Goal: Find specific page/section: Find specific page/section

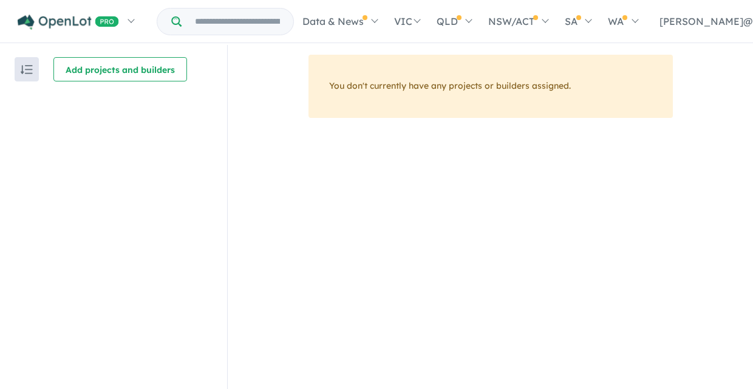
click at [29, 68] on img "button" at bounding box center [27, 69] width 12 height 9
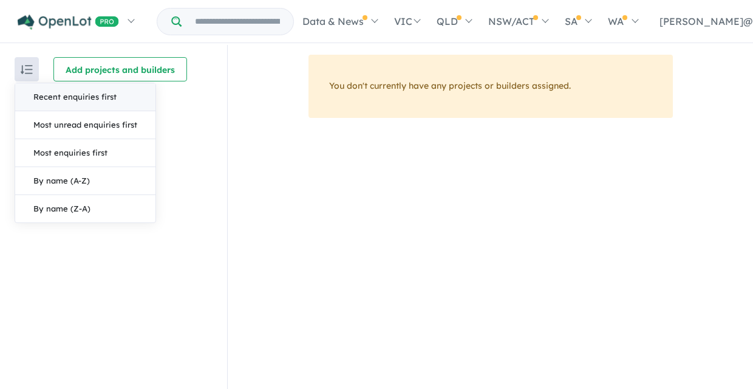
click at [60, 95] on button "Recent enquiries first" at bounding box center [85, 97] width 140 height 28
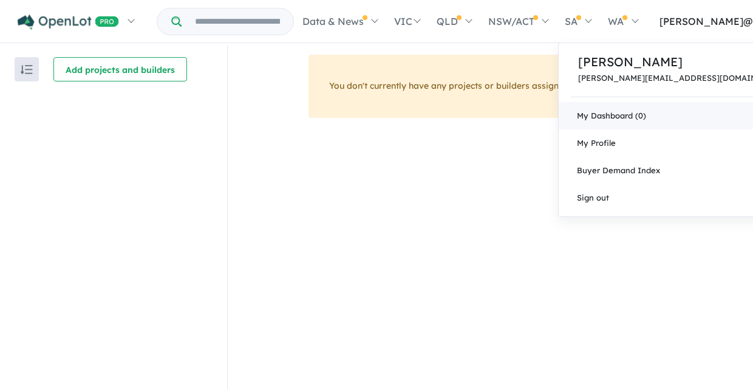
click at [673, 121] on link "My Dashboard (0)" at bounding box center [683, 115] width 249 height 27
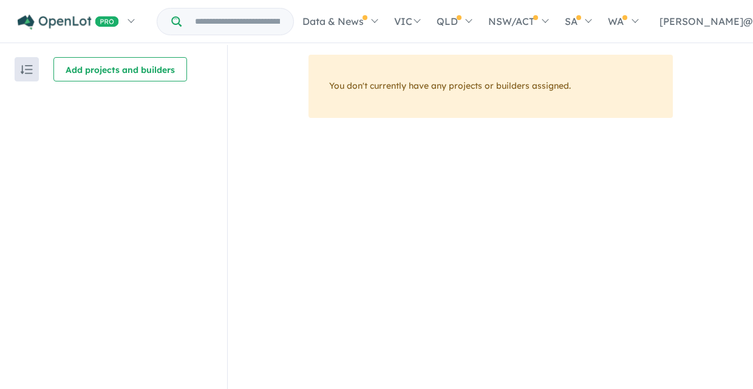
click at [324, 223] on div "You don't currently have any projects or builders assigned." at bounding box center [490, 228] width 525 height 346
click at [24, 75] on button "button" at bounding box center [27, 69] width 24 height 24
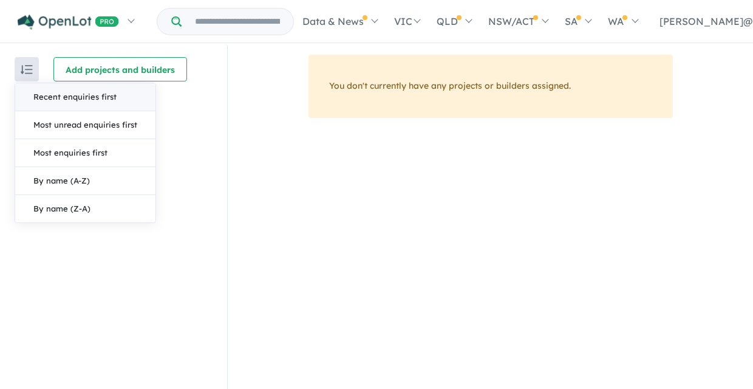
click at [203, 24] on input "Try estate name, suburb, builder or developer" at bounding box center [237, 22] width 107 height 26
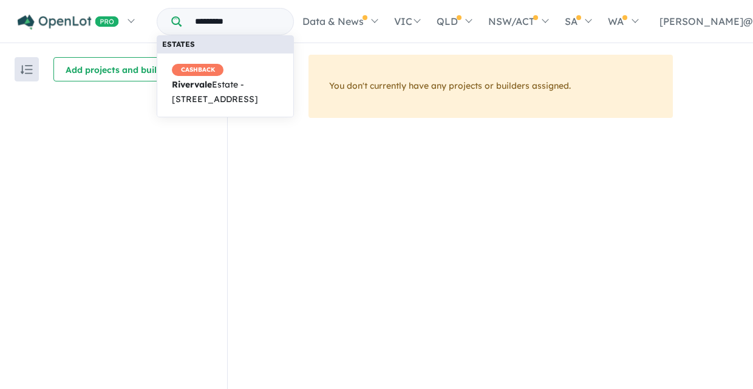
type input "*********"
drag, startPoint x: 206, startPoint y: 43, endPoint x: 243, endPoint y: 87, distance: 58.2
click at [243, 87] on span "CASHBACK Rivervale Estate - 63 Reillys Road, Yarrawonga VIC 3730" at bounding box center [225, 84] width 107 height 43
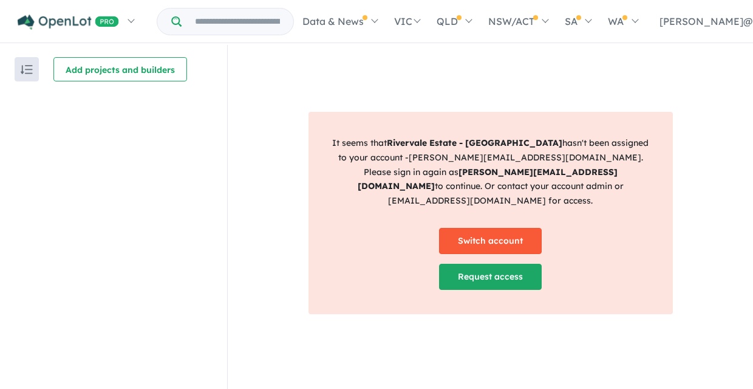
click at [490, 237] on link "Switch account" at bounding box center [490, 241] width 103 height 26
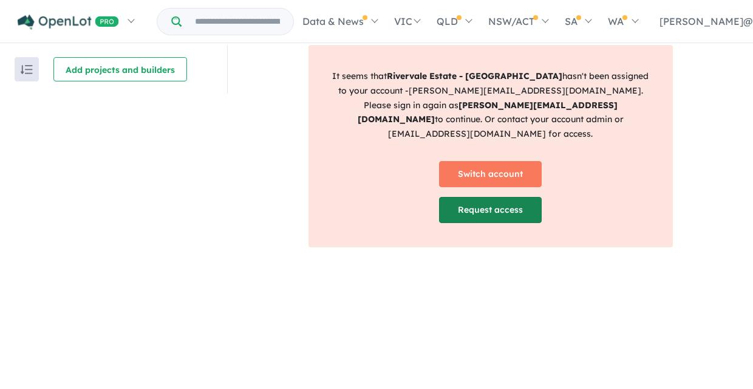
click at [516, 197] on link "Request access" at bounding box center [490, 210] width 103 height 26
click at [482, 200] on link "Request access" at bounding box center [490, 210] width 103 height 26
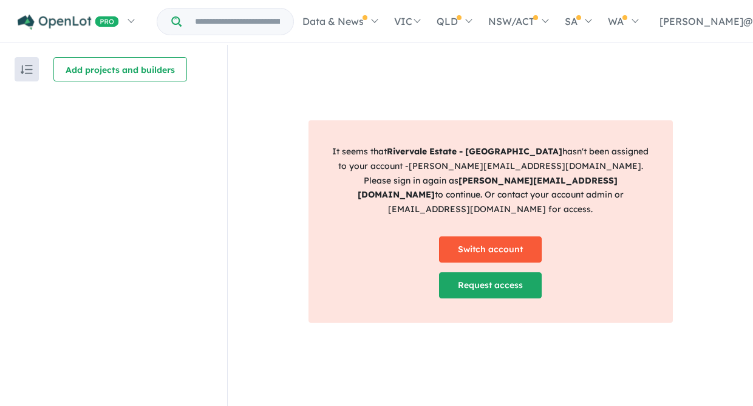
click at [495, 243] on link "Switch account" at bounding box center [490, 249] width 103 height 26
